Goal: Task Accomplishment & Management: Manage account settings

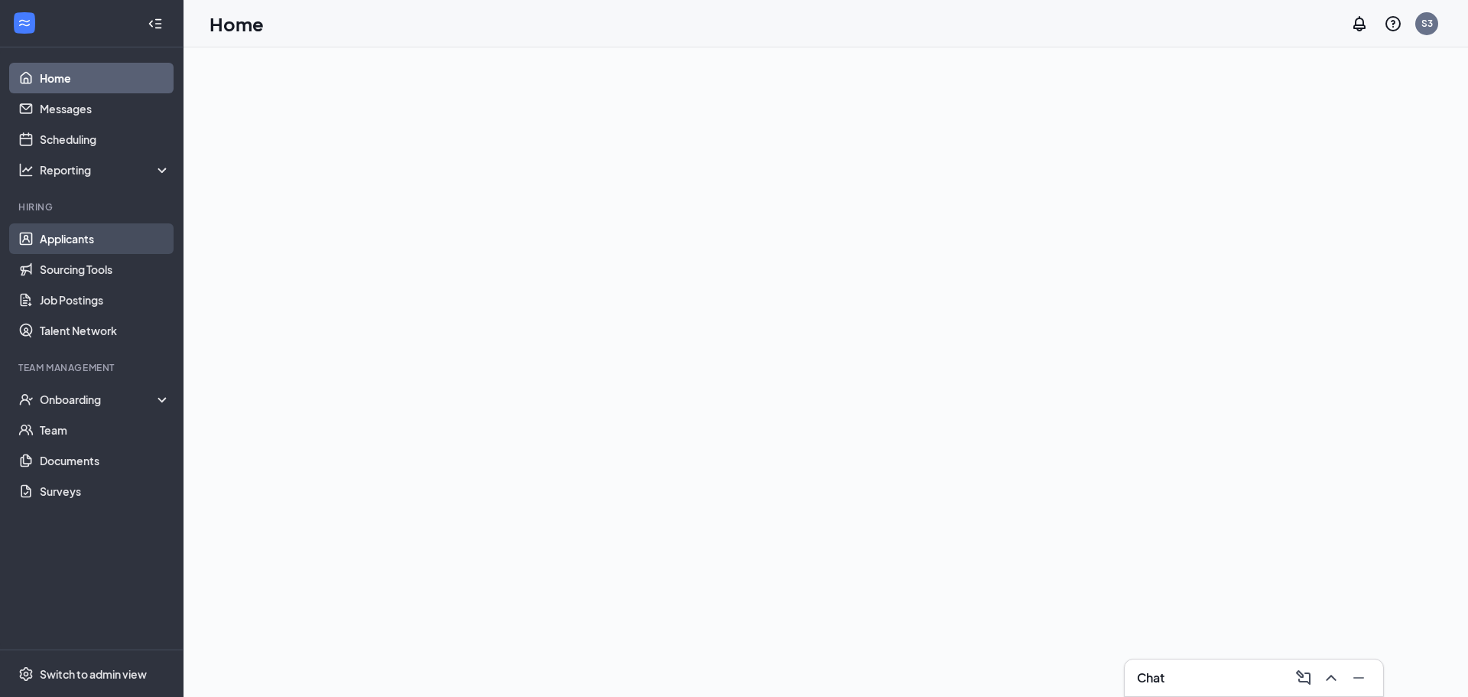
click at [64, 233] on link "Applicants" at bounding box center [105, 238] width 131 height 31
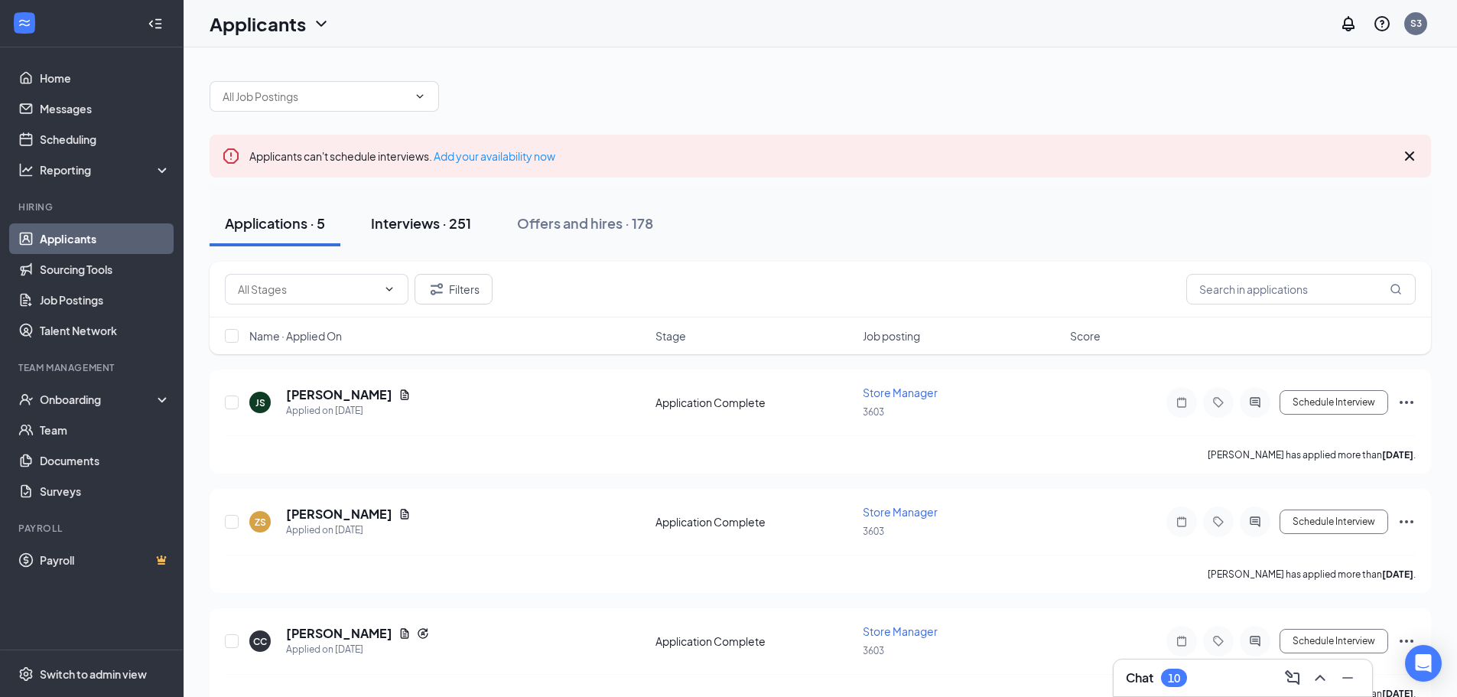
click at [406, 216] on div "Interviews · 251" at bounding box center [421, 222] width 100 height 19
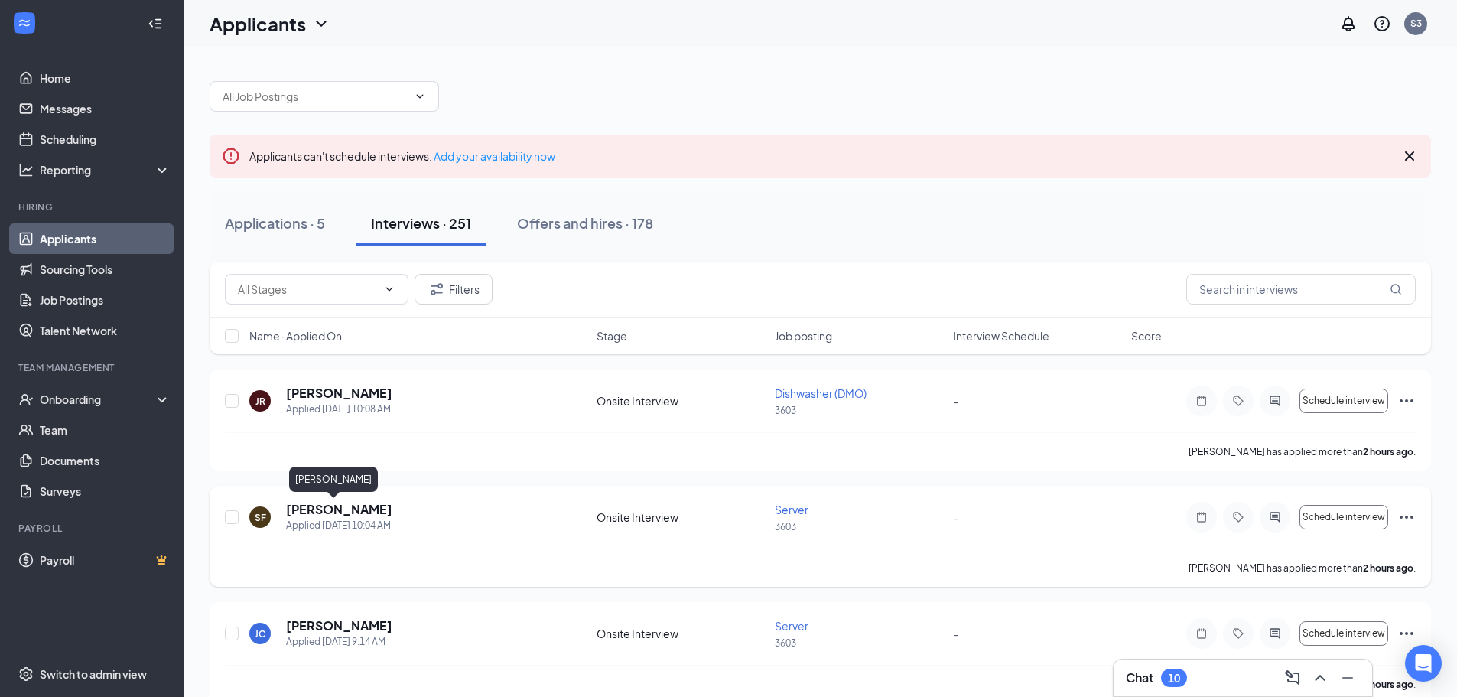
click at [345, 506] on h5 "[PERSON_NAME]" at bounding box center [339, 509] width 106 height 17
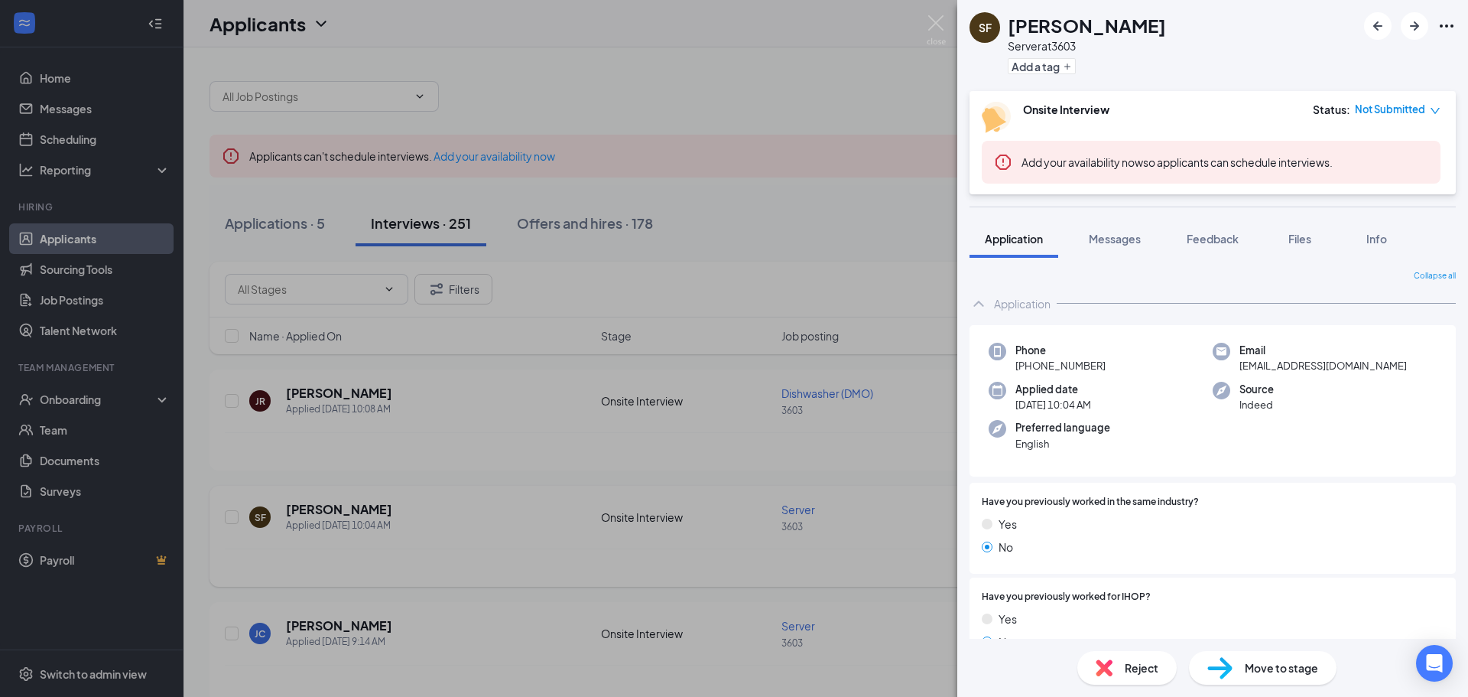
click at [638, 499] on div "SF [PERSON_NAME] Server at 3603 Add a tag Onsite Interview Status : Not Submitt…" at bounding box center [734, 348] width 1468 height 697
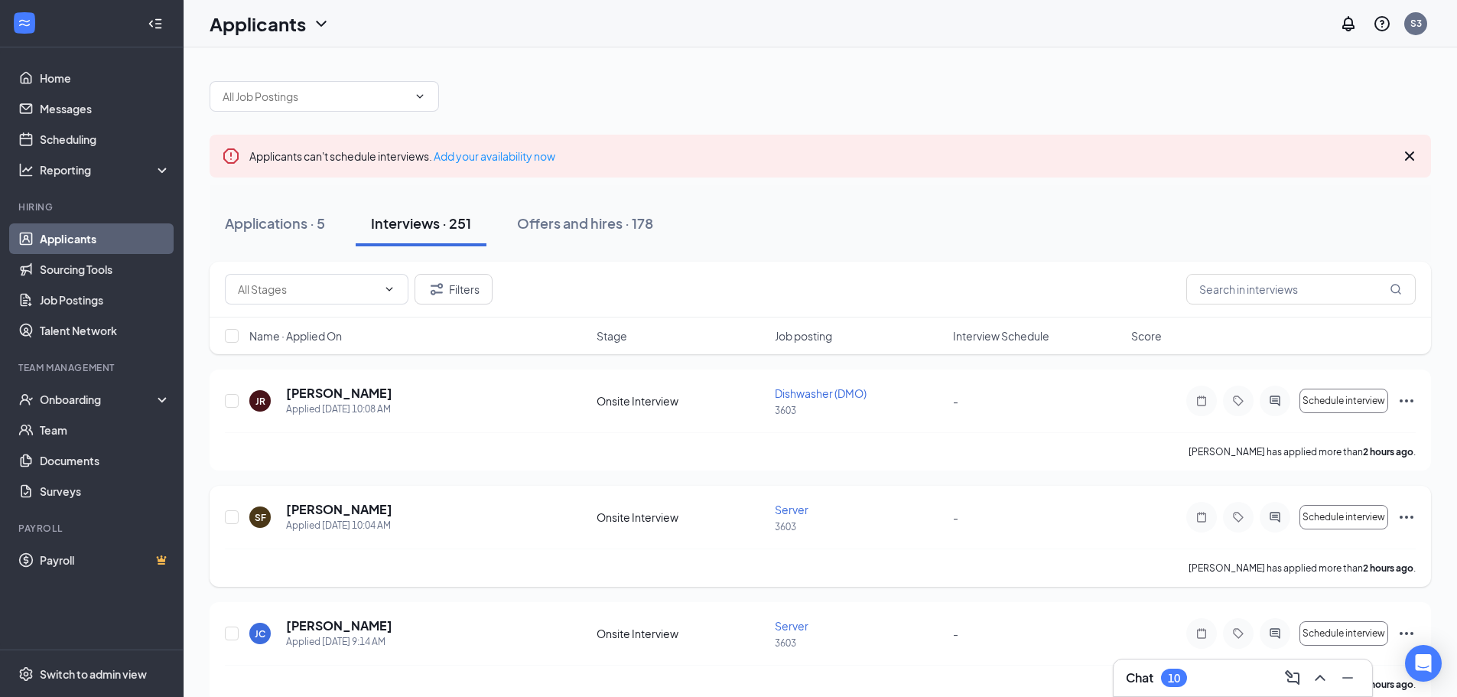
click at [635, 496] on div "SF [PERSON_NAME] Applied [DATE] 10:04 AM Onsite Interview Server 3603 - Schedul…" at bounding box center [819, 536] width 1221 height 101
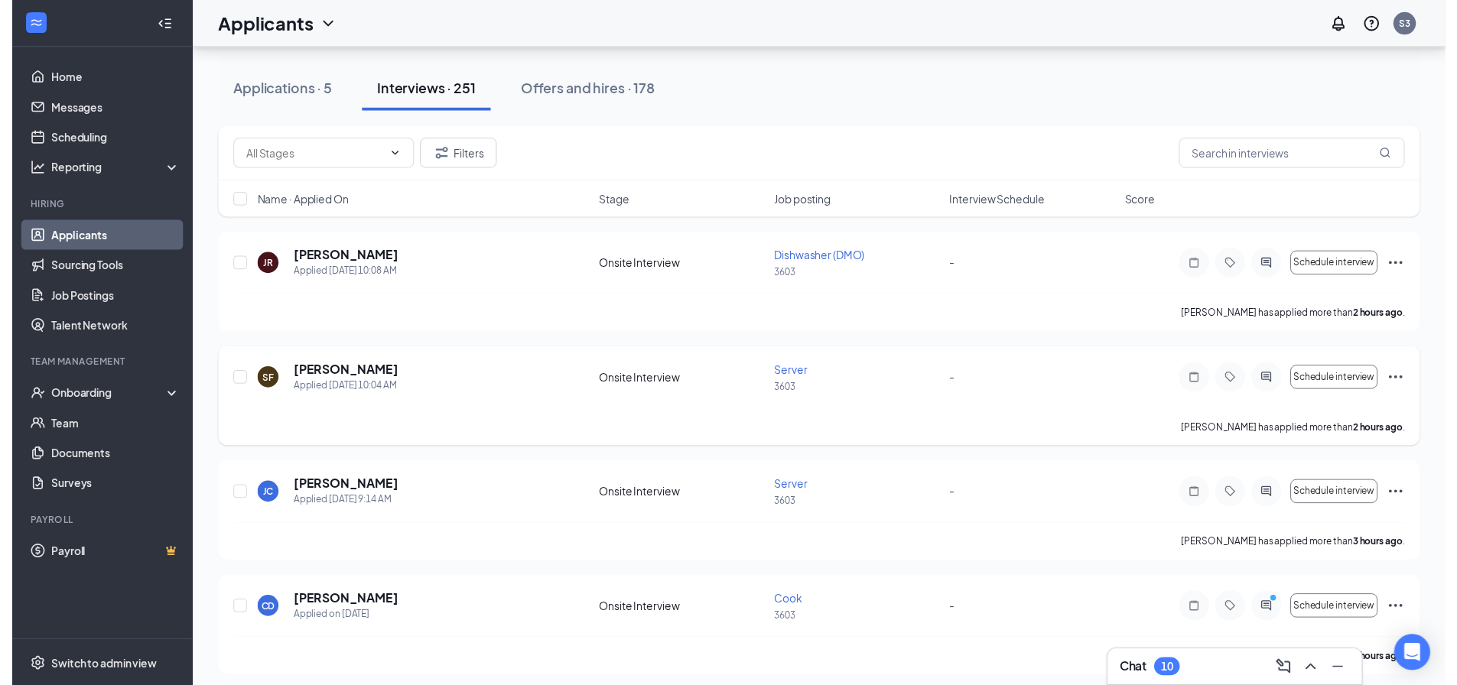
scroll to position [153, 0]
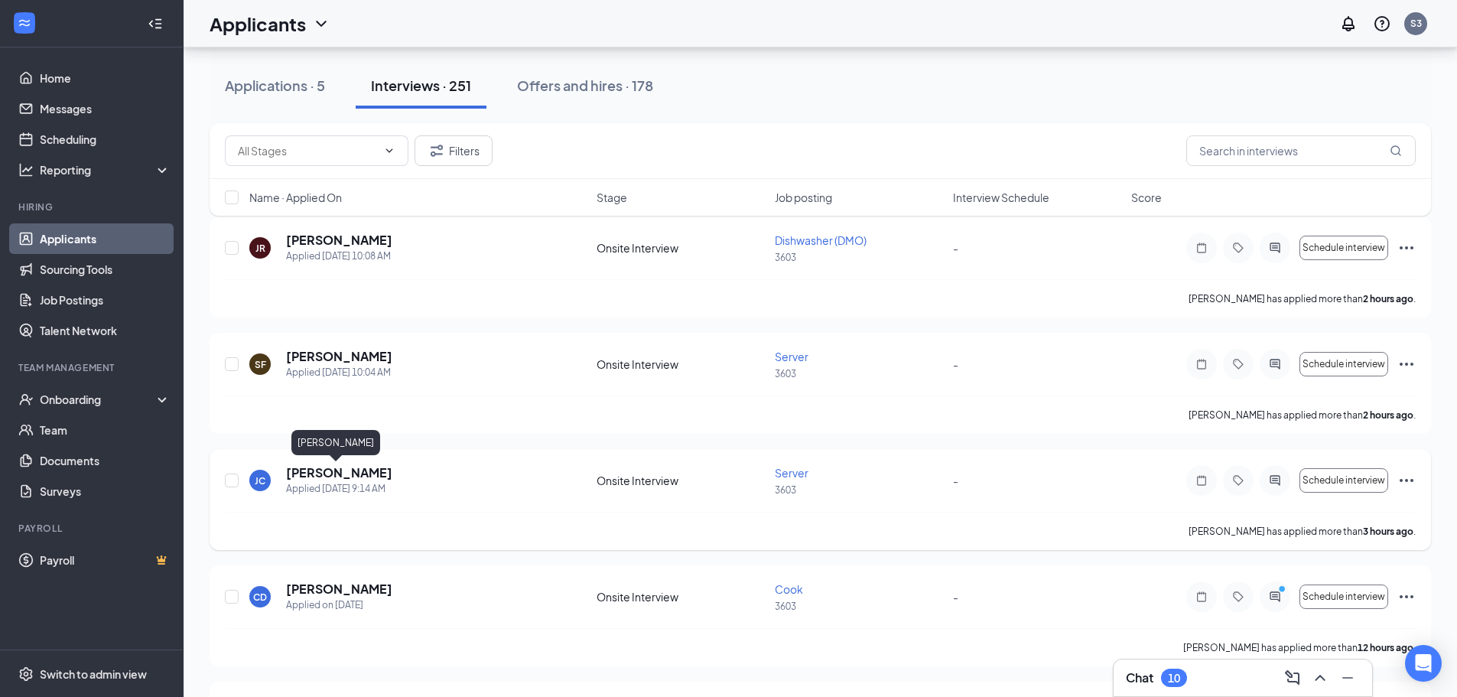
click at [356, 469] on h5 "[PERSON_NAME]" at bounding box center [339, 472] width 106 height 17
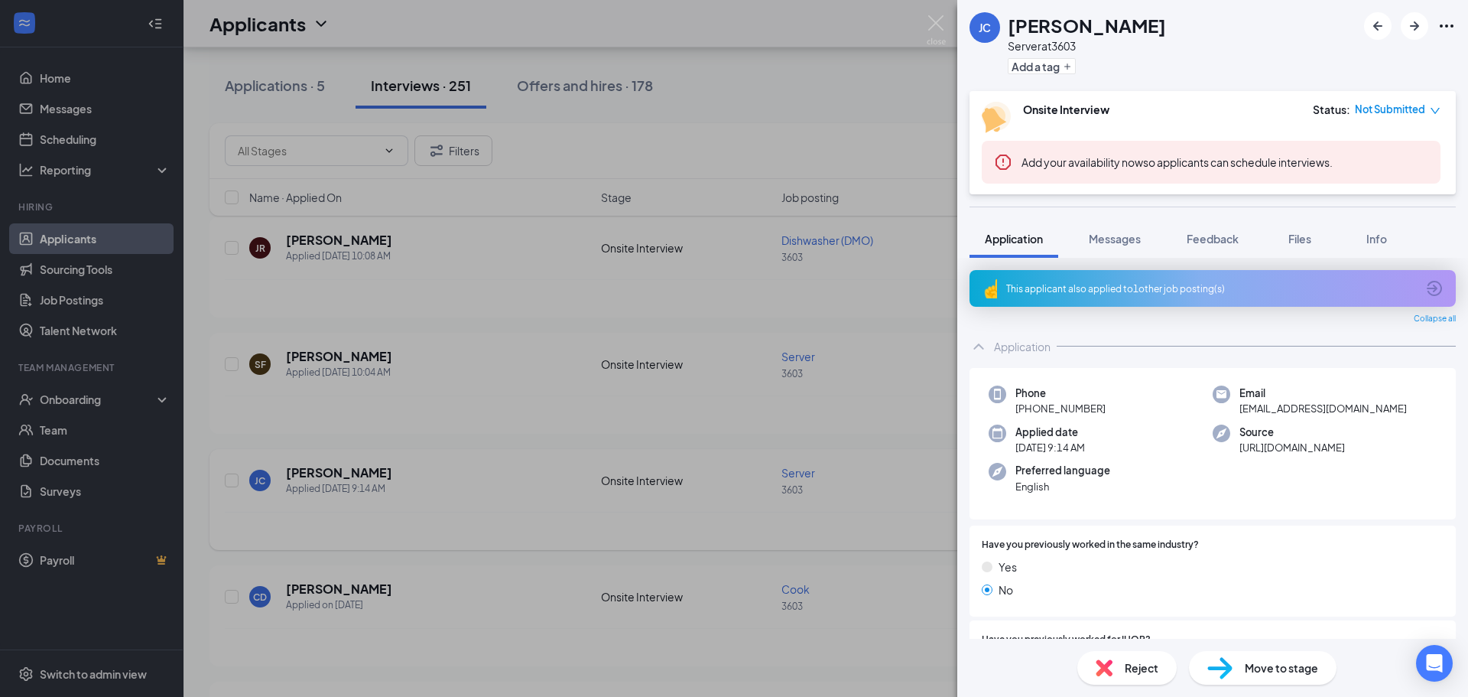
drag, startPoint x: 511, startPoint y: 455, endPoint x: 499, endPoint y: 466, distance: 16.8
click at [510, 455] on div "[PERSON_NAME] Server at 3603 Add a tag Onsite Interview Status : Not Submitted …" at bounding box center [734, 348] width 1468 height 697
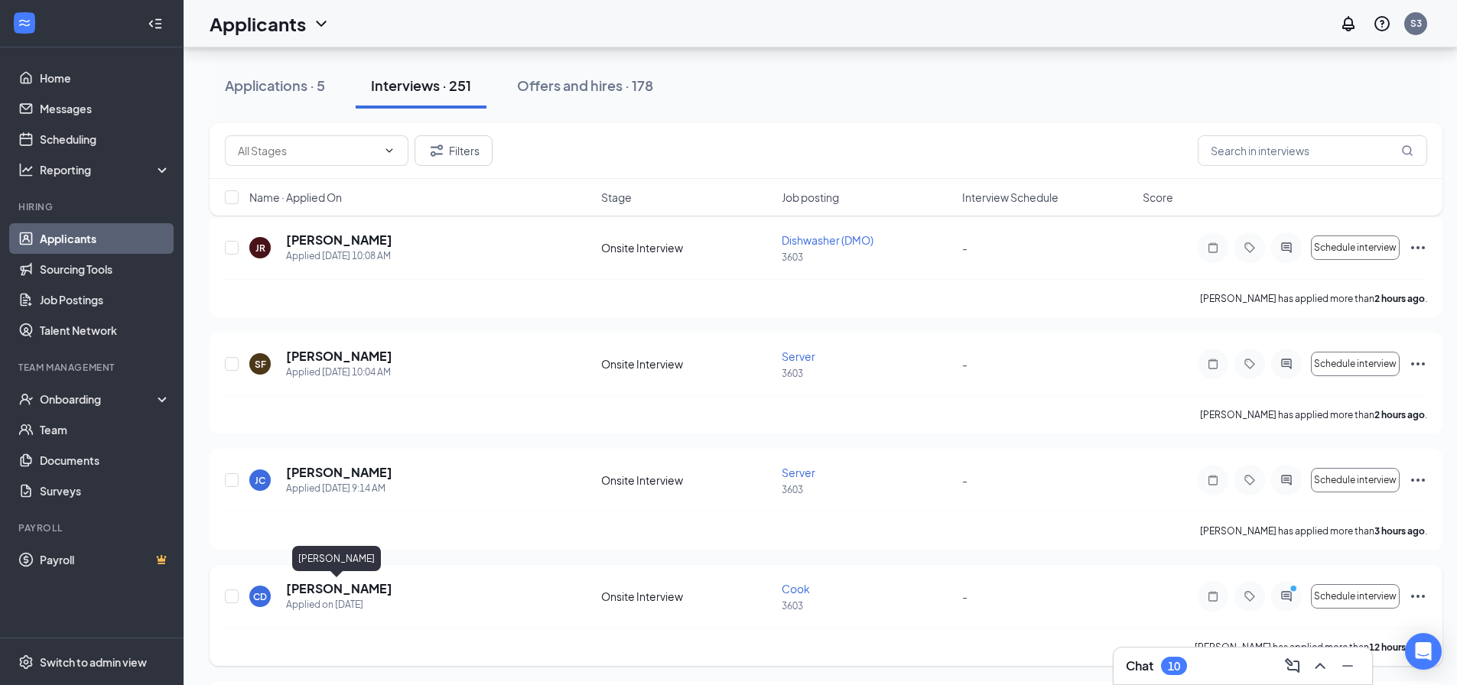
click at [356, 581] on div "[PERSON_NAME] Applied on [DATE] Onsite Interview Cook 3603 - Schedule interview…" at bounding box center [825, 615] width 1232 height 101
click at [358, 583] on h5 "[PERSON_NAME]" at bounding box center [339, 588] width 106 height 17
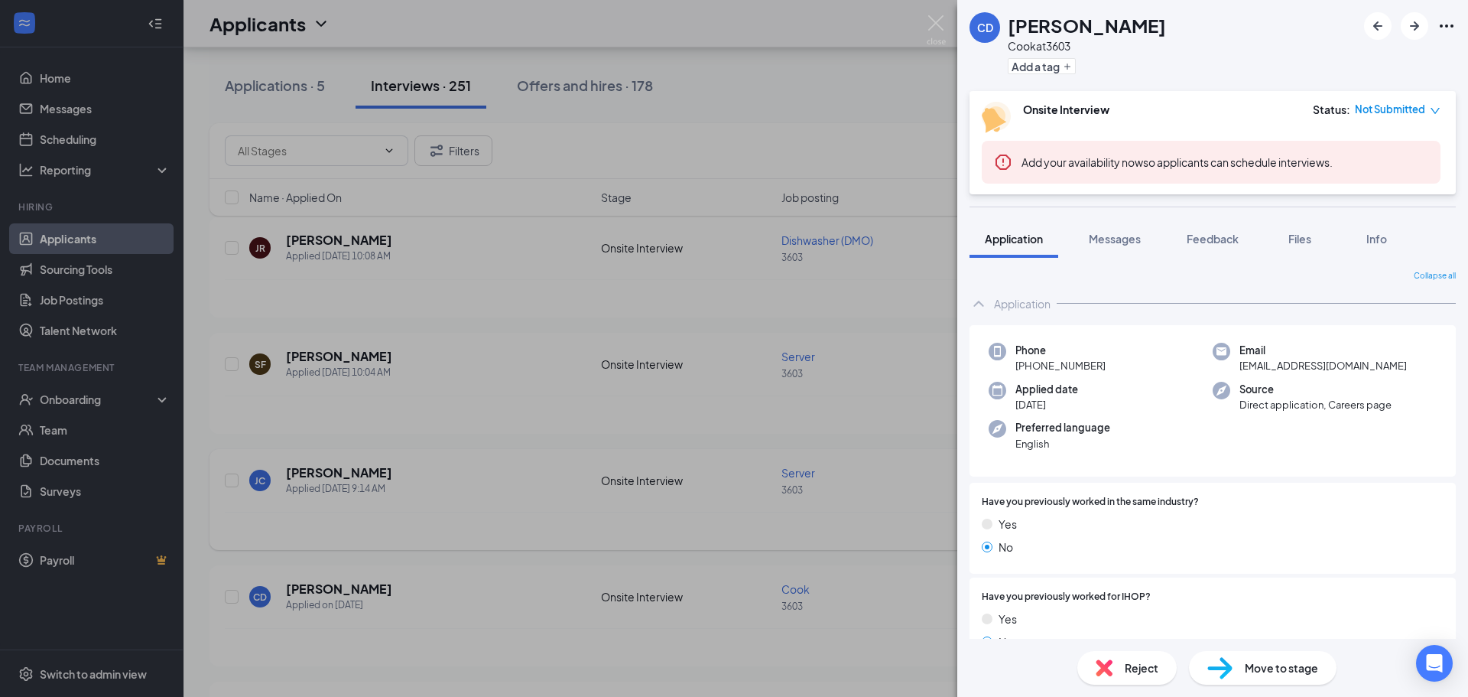
click at [419, 481] on div "[PERSON_NAME] [PERSON_NAME] at 3603 Add a tag Onsite Interview Status : Not Sub…" at bounding box center [734, 348] width 1468 height 697
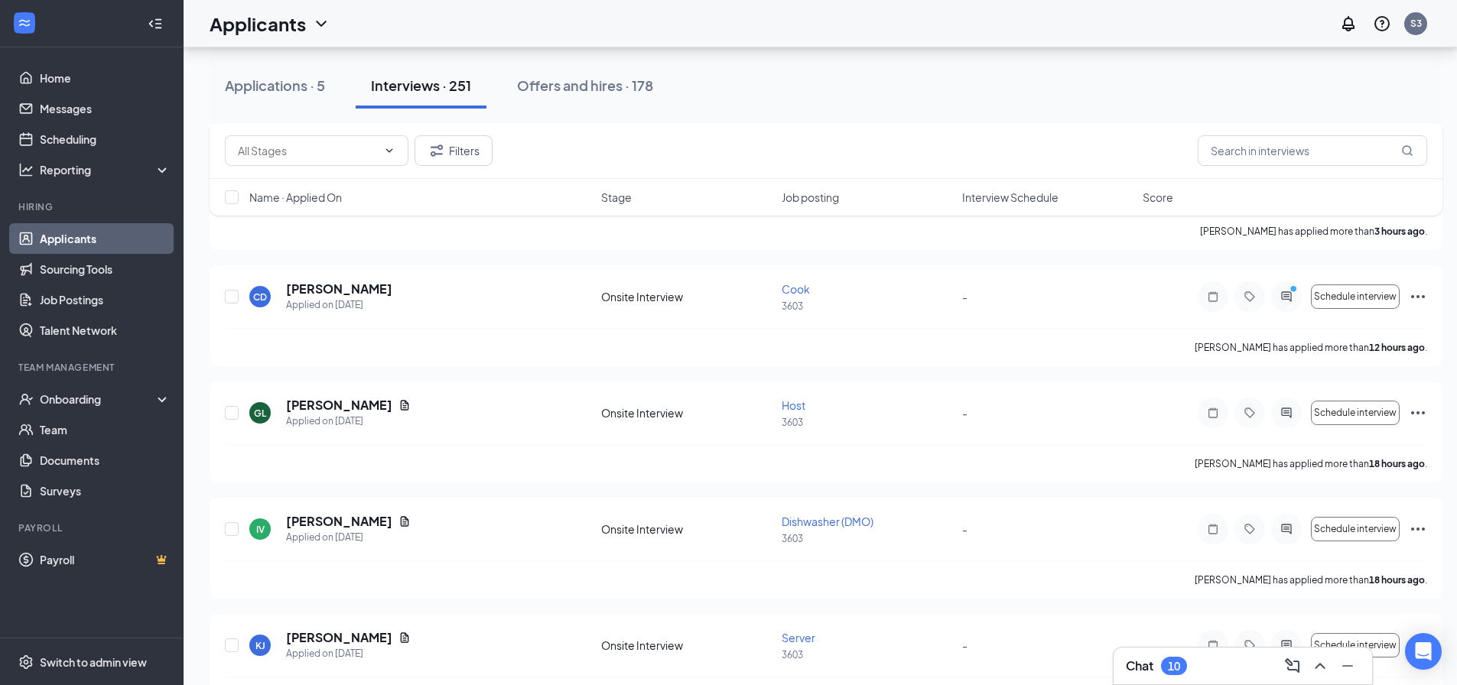
scroll to position [459, 0]
